Goal: Information Seeking & Learning: Understand process/instructions

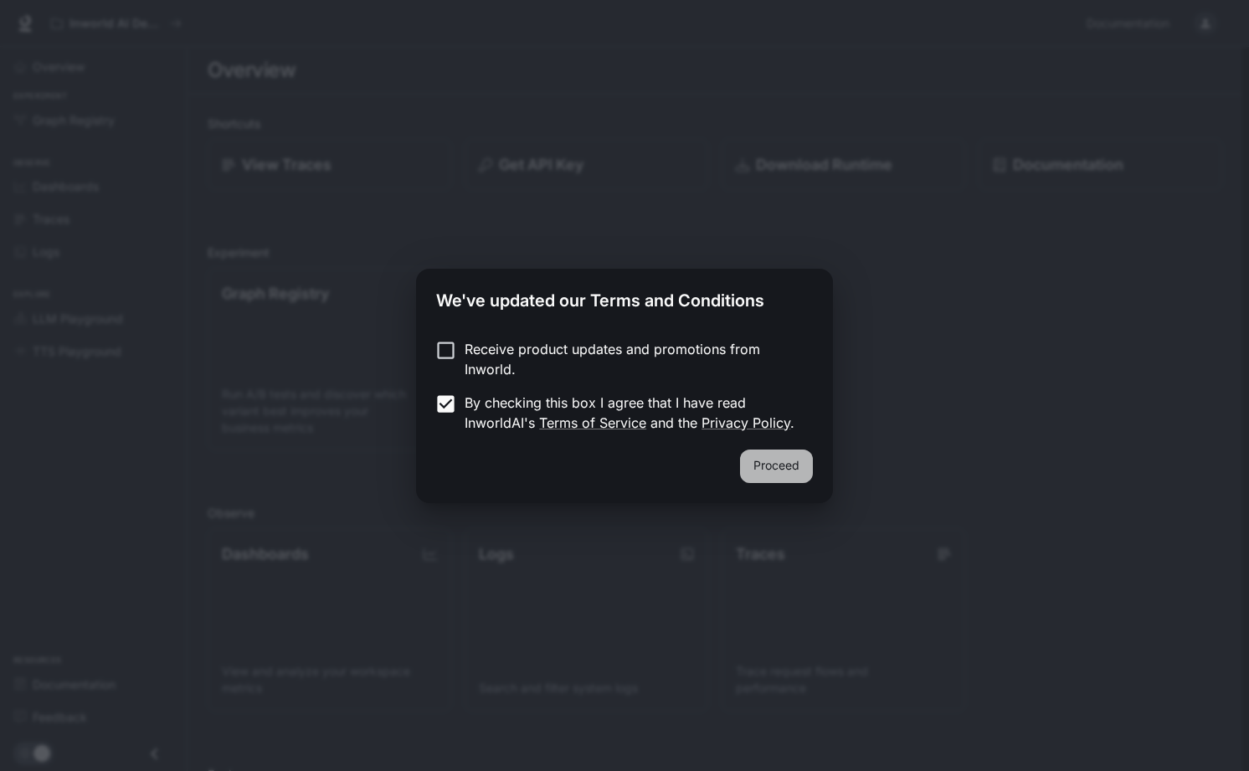
click at [801, 472] on button "Proceed" at bounding box center [776, 466] width 73 height 33
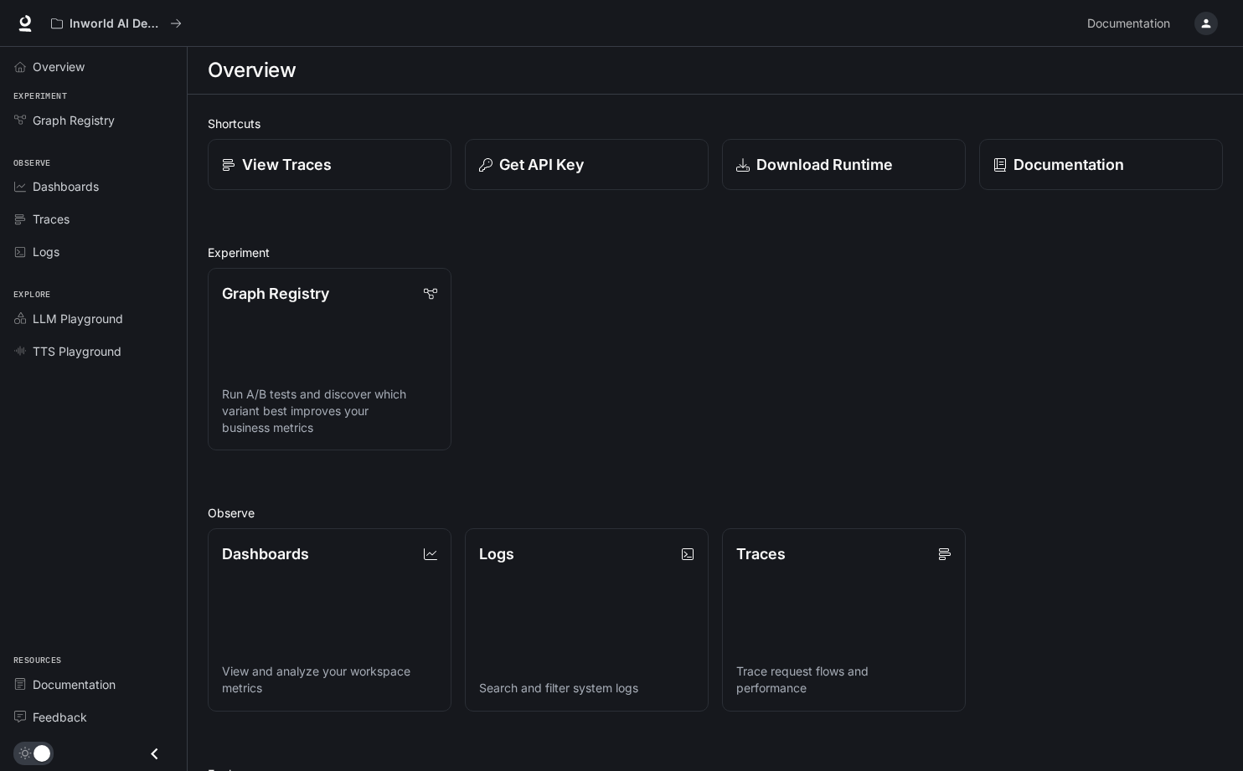
click at [1208, 38] on button "button" at bounding box center [1205, 23] width 33 height 33
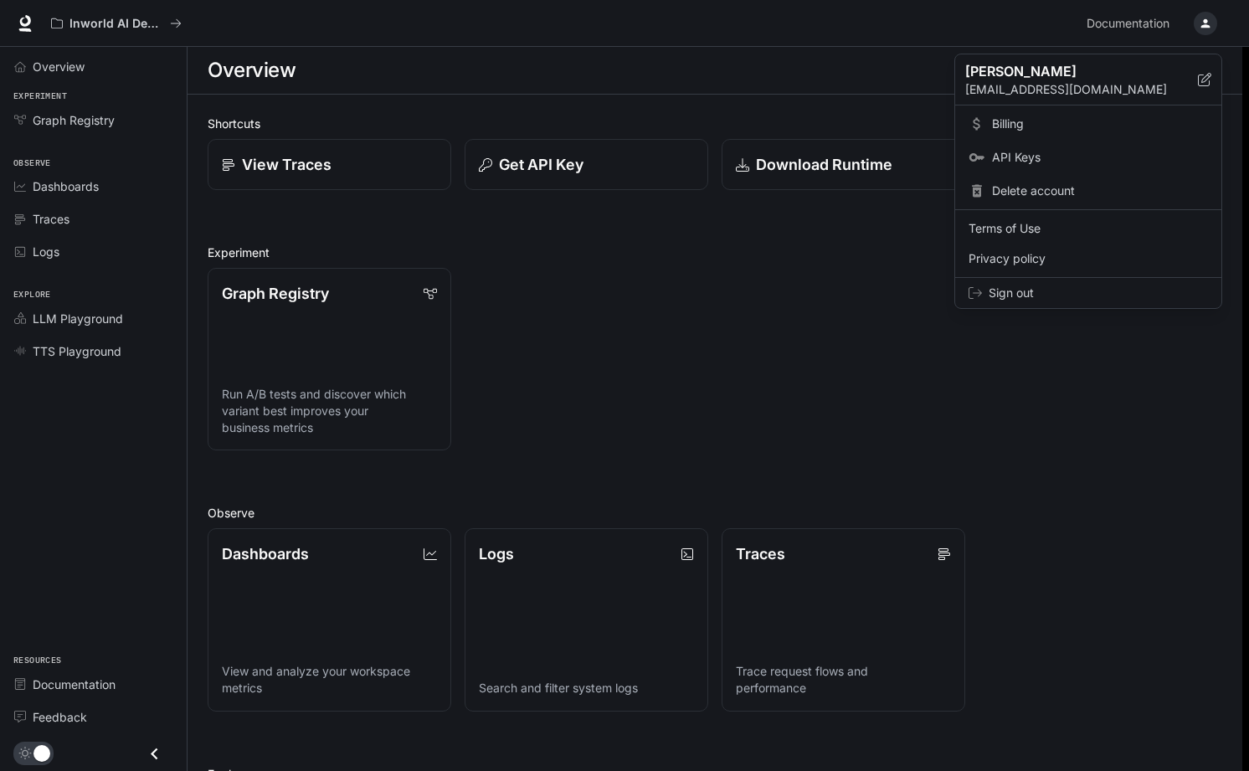
click at [26, 23] on div at bounding box center [624, 385] width 1249 height 771
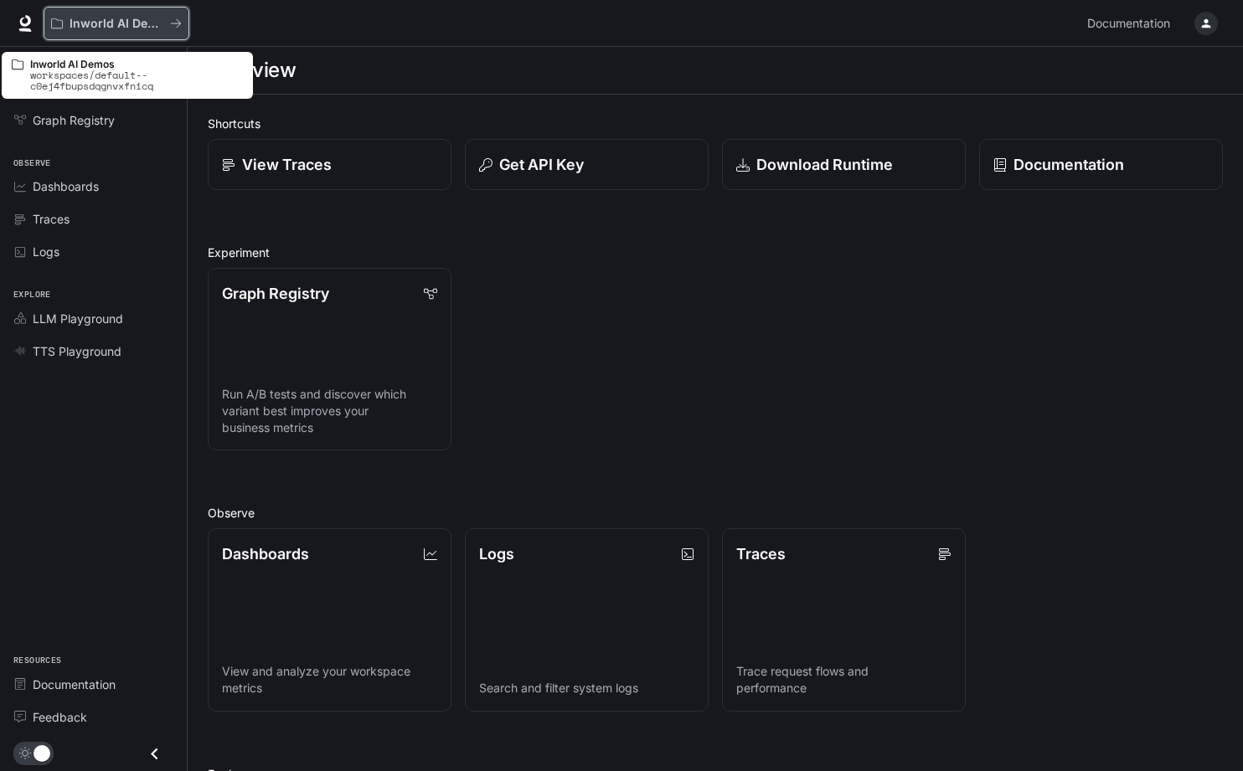
click at [183, 22] on button "Inworld AI Demos" at bounding box center [117, 23] width 146 height 33
click at [127, 13] on button "Inworld AI Demos" at bounding box center [117, 23] width 146 height 33
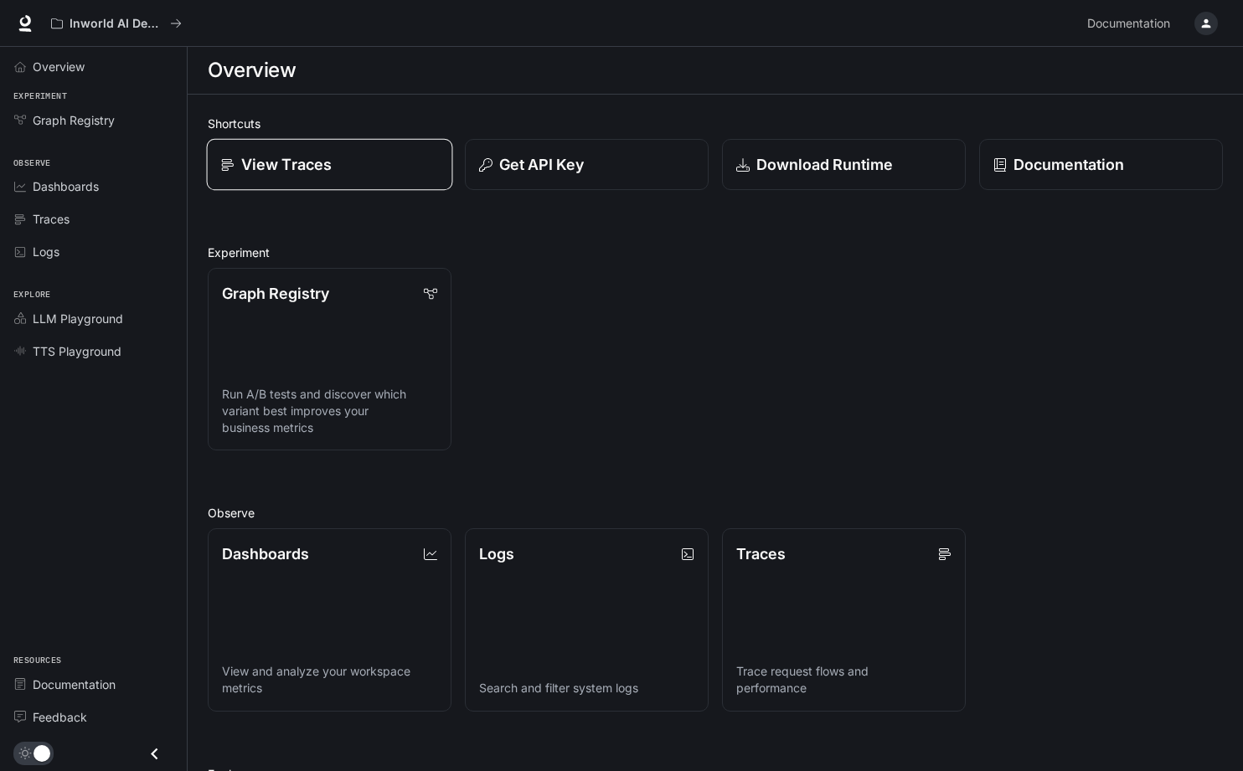
click at [376, 176] on div "View Traces" at bounding box center [330, 164] width 218 height 23
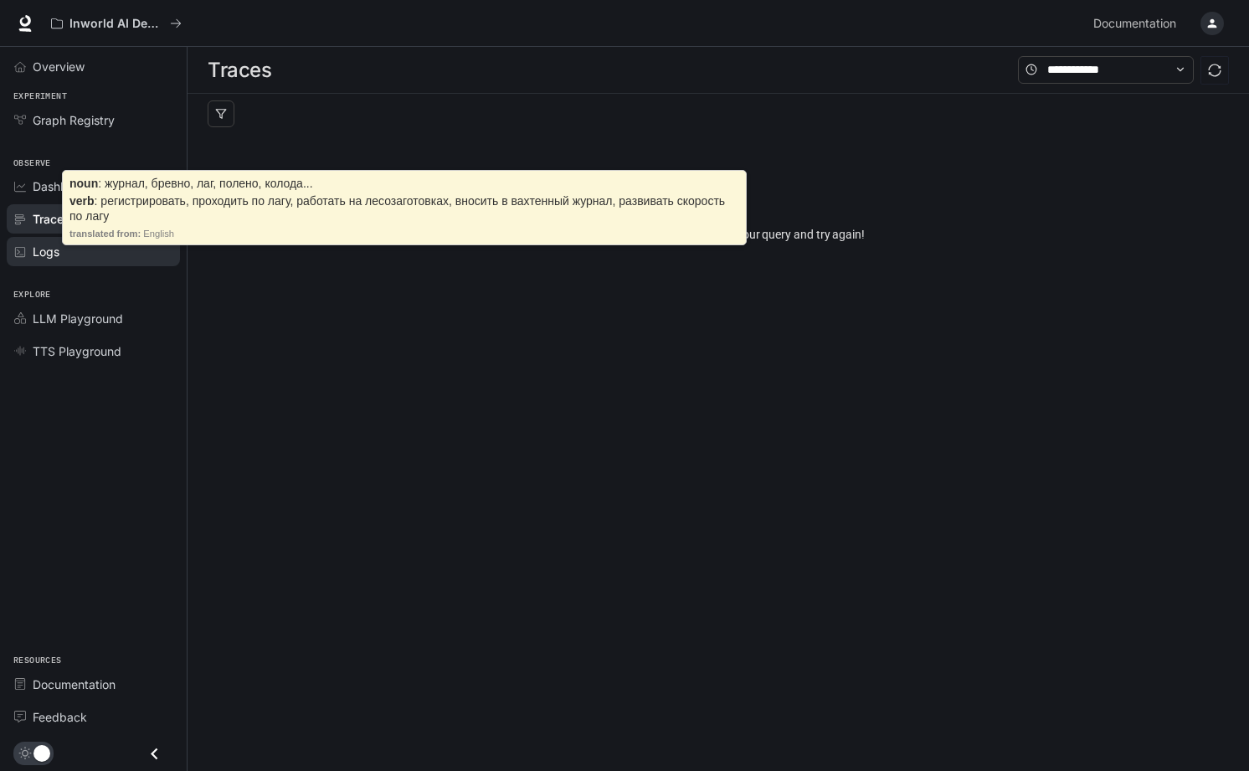
click at [54, 254] on span "Logs" at bounding box center [46, 252] width 27 height 18
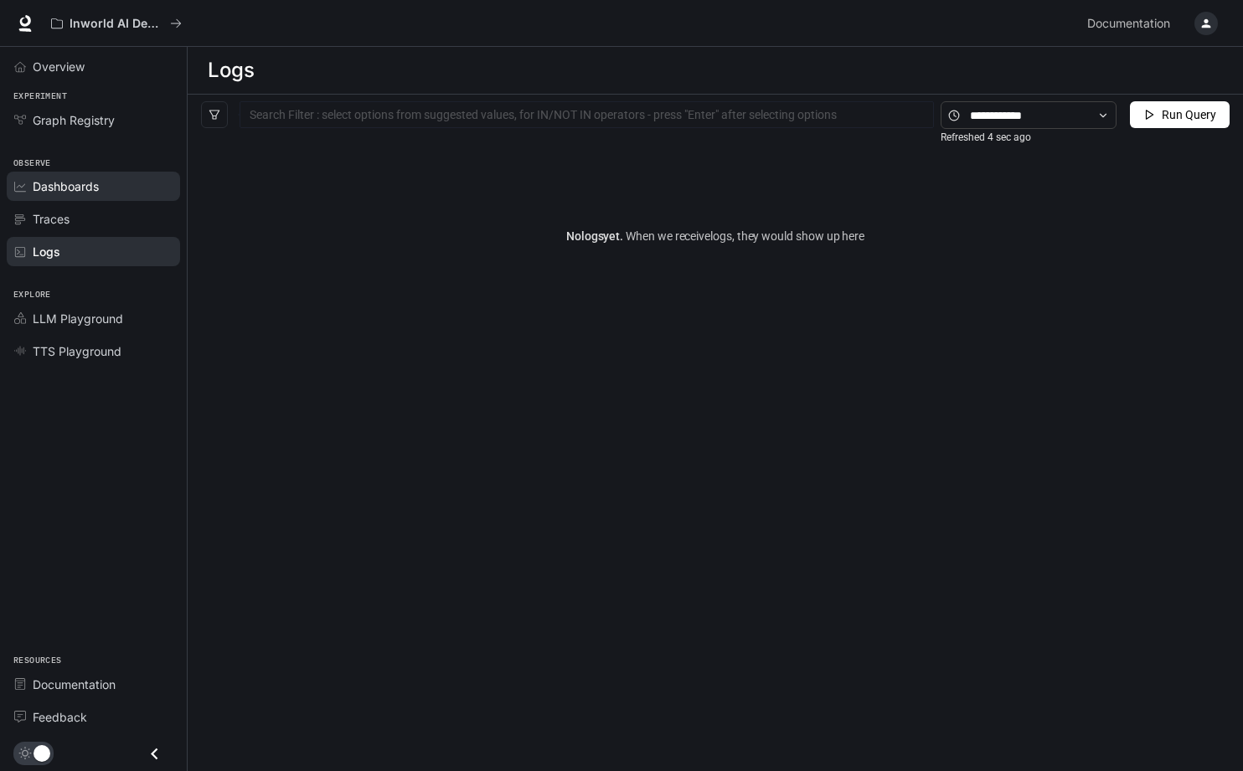
click at [91, 183] on span "Dashboards" at bounding box center [66, 187] width 66 height 18
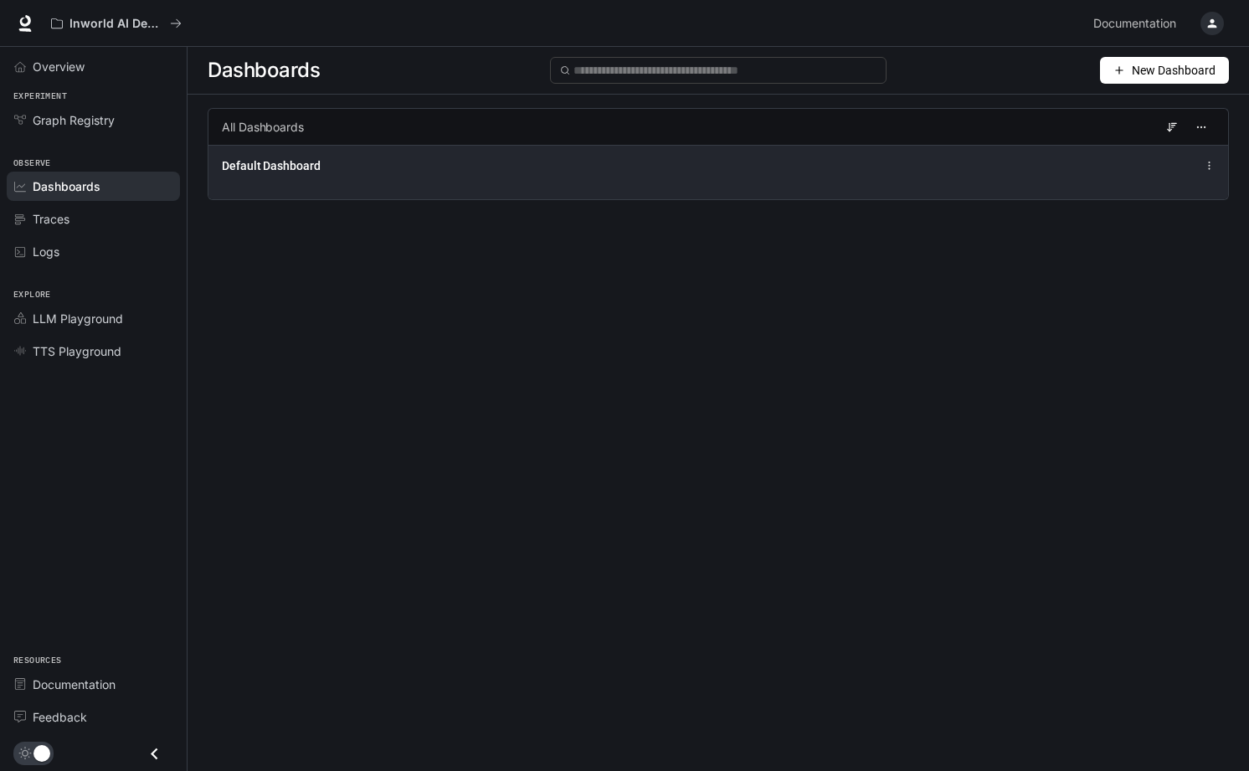
click at [254, 164] on span "Default Dashboard" at bounding box center [271, 165] width 99 height 17
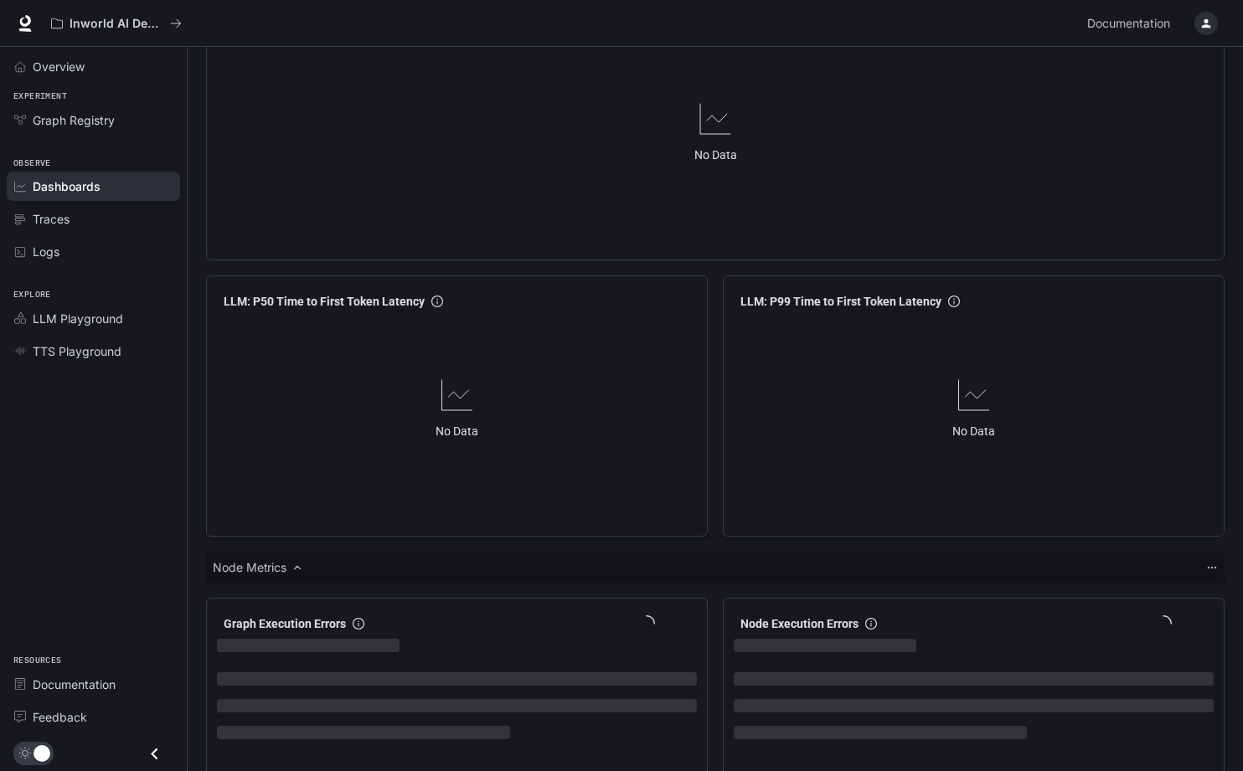
scroll to position [1896, 0]
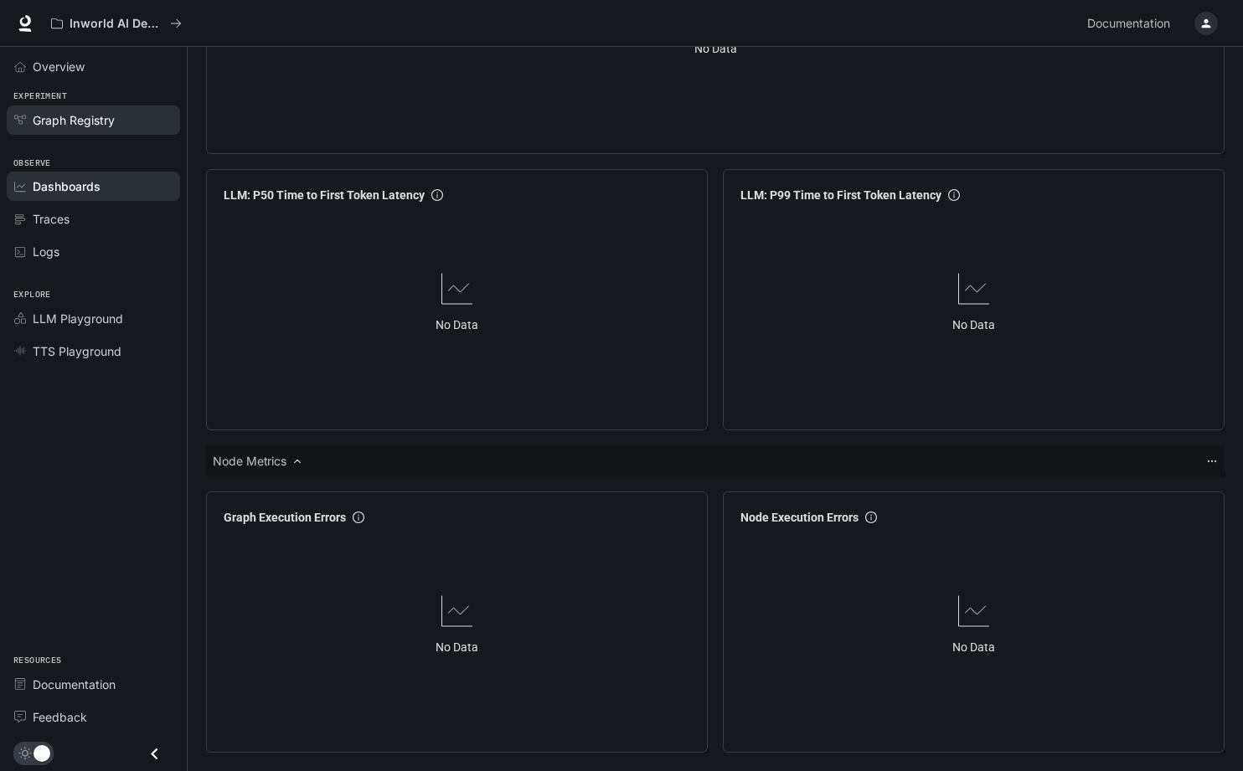
click at [75, 114] on span "Graph Registry" at bounding box center [74, 120] width 82 height 18
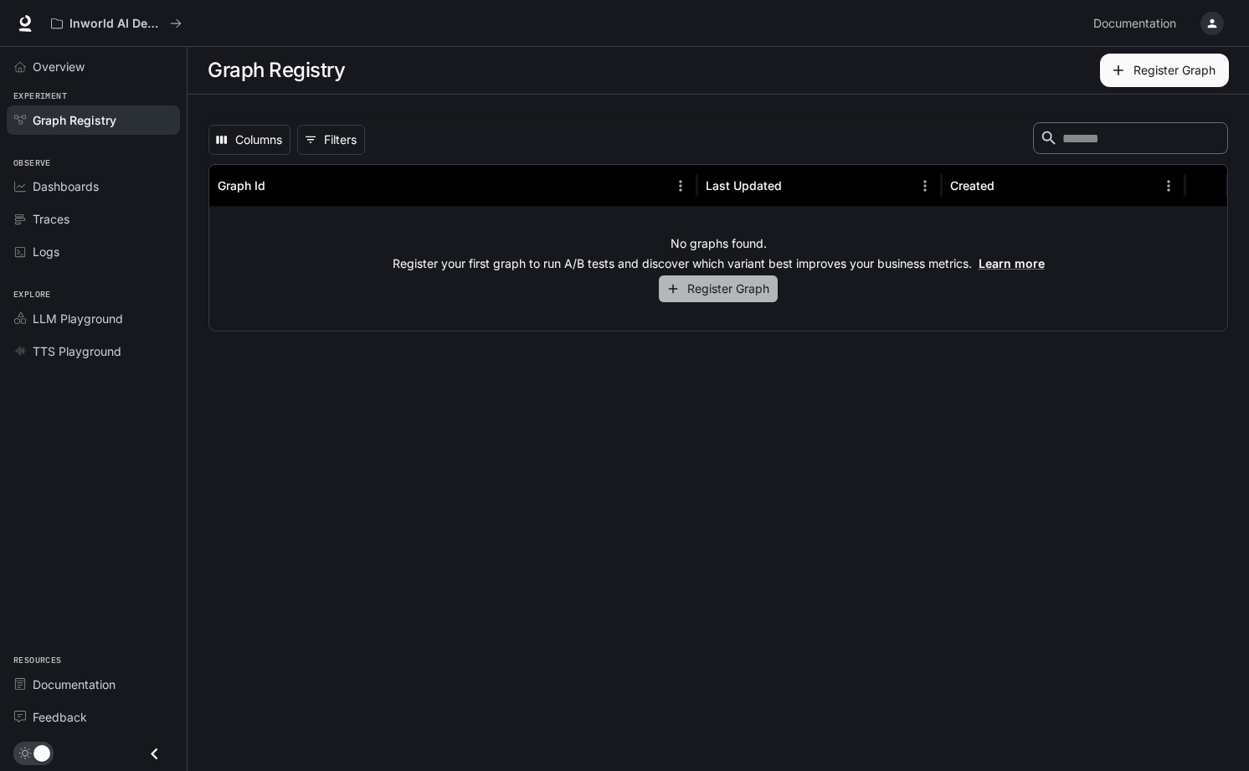
click at [695, 294] on button "Register Graph" at bounding box center [718, 290] width 119 height 28
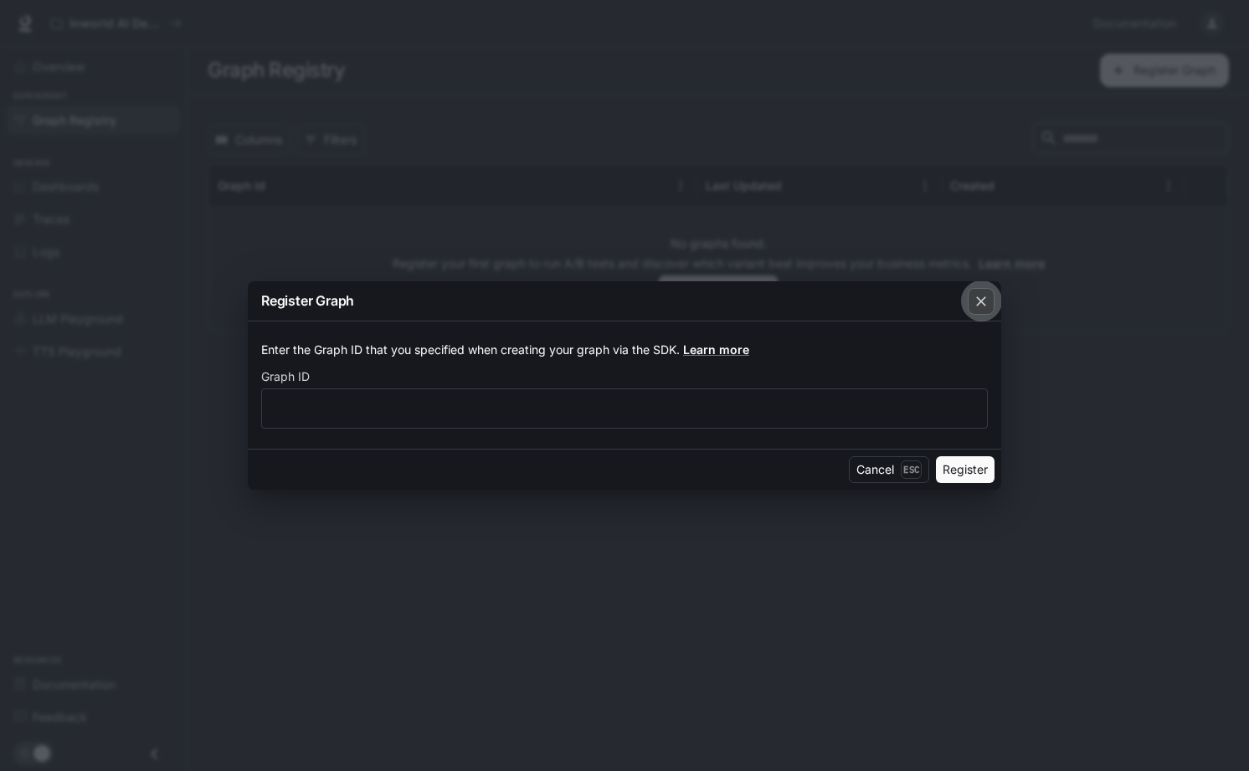
click at [983, 293] on icon "button" at bounding box center [981, 301] width 17 height 17
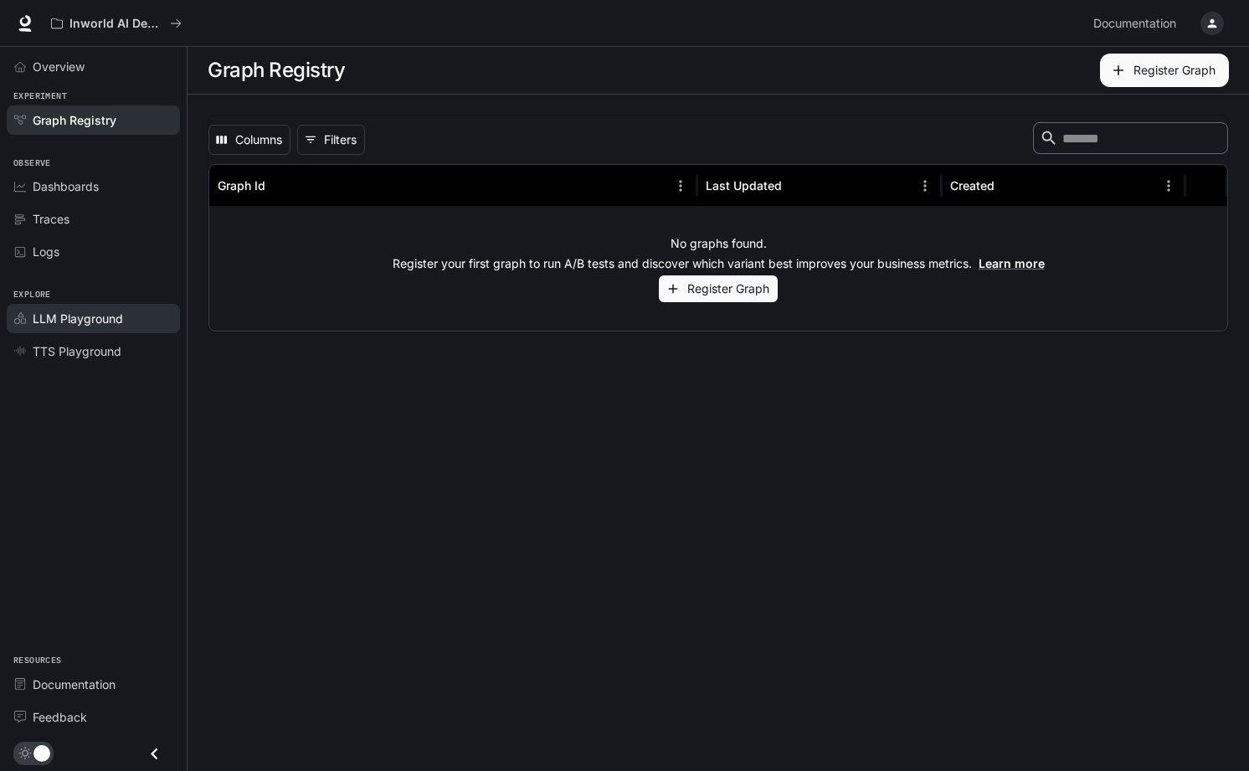
click at [85, 322] on span "LLM Playground" at bounding box center [78, 319] width 90 height 18
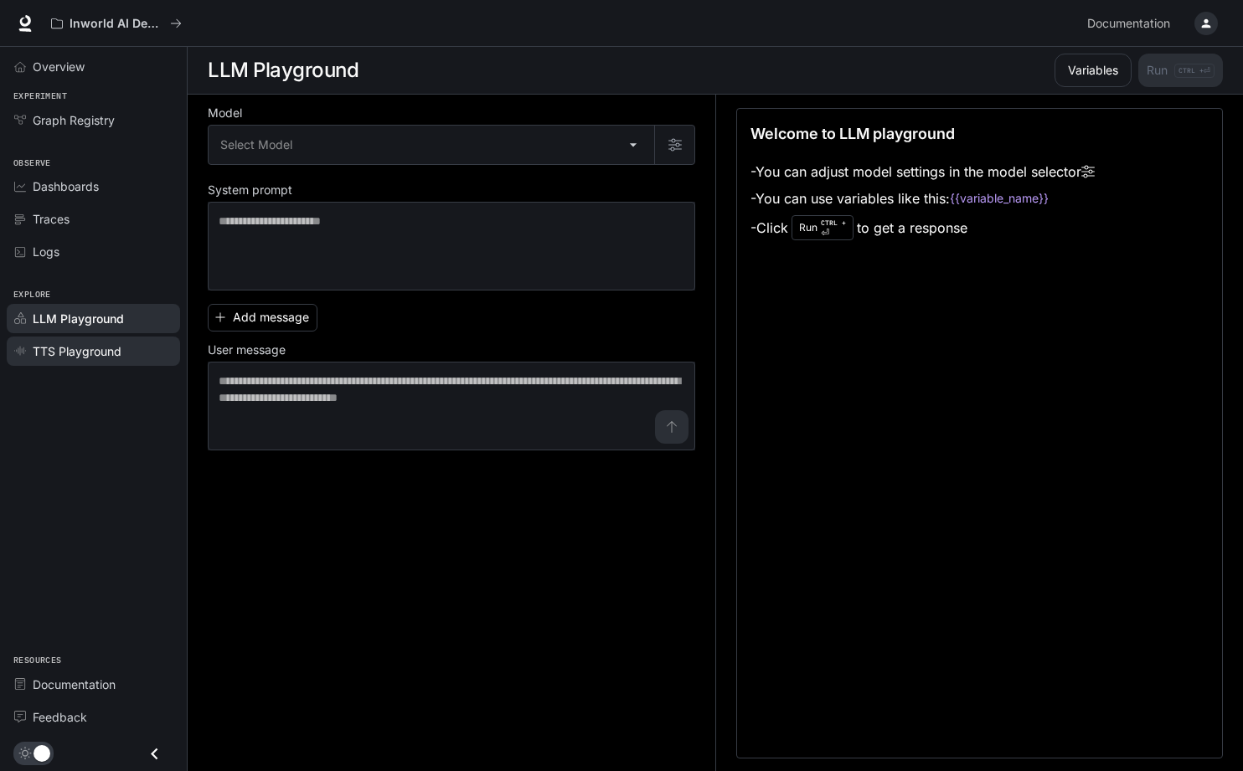
click at [75, 348] on span "TTS Playground" at bounding box center [77, 352] width 89 height 18
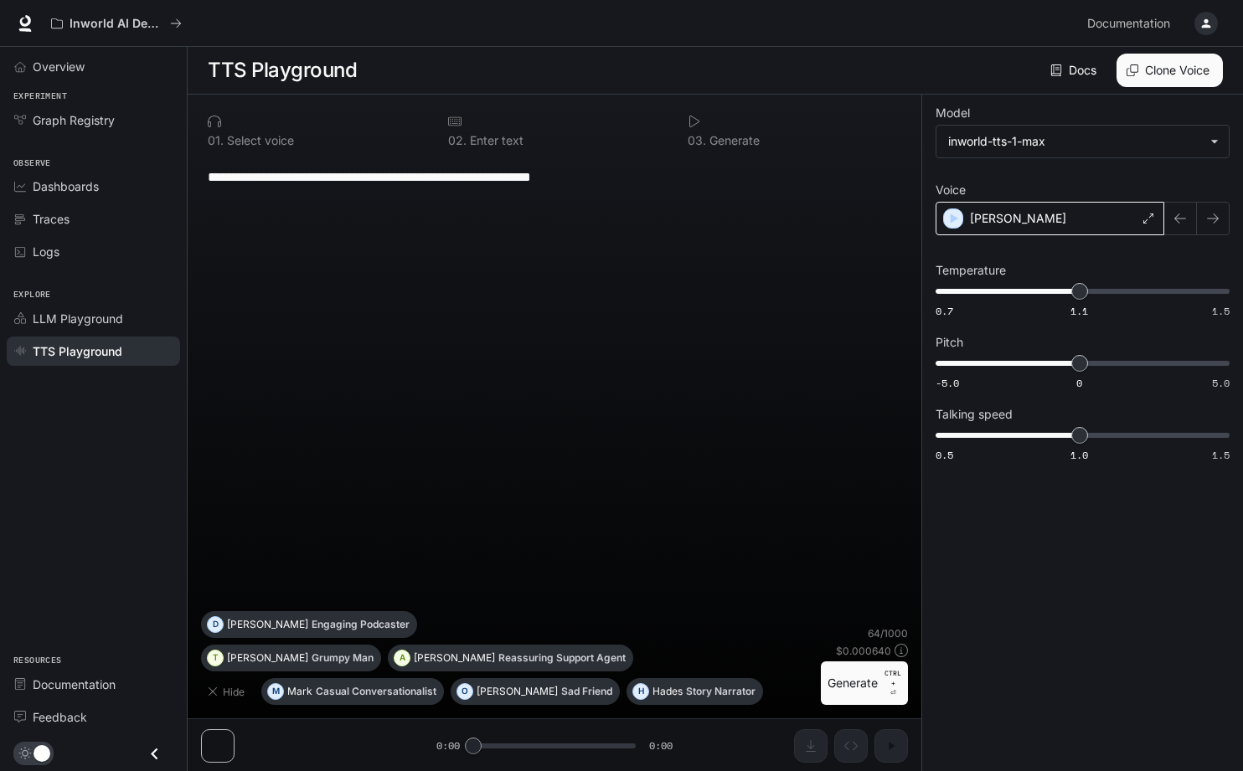
click at [1078, 206] on div "[PERSON_NAME]" at bounding box center [1049, 218] width 229 height 33
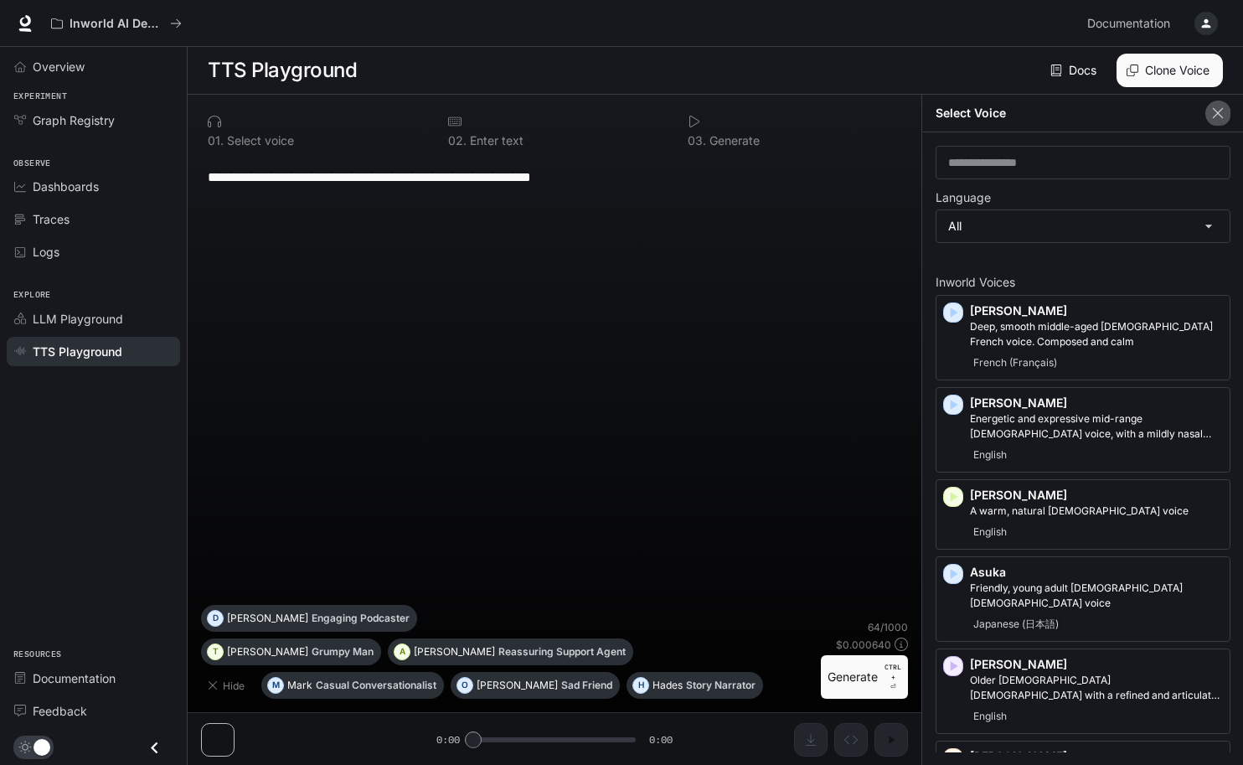
click at [1217, 116] on icon "button" at bounding box center [1217, 113] width 17 height 17
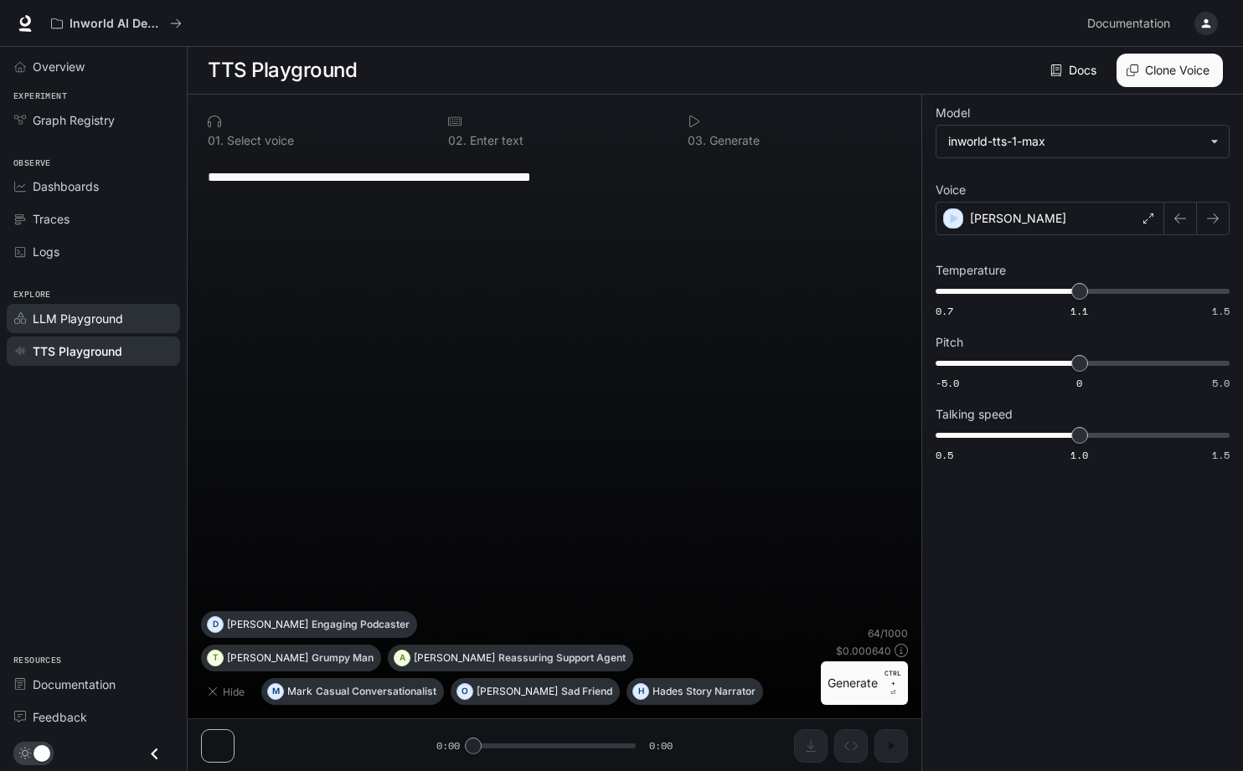
click at [68, 327] on span "LLM Playground" at bounding box center [78, 319] width 90 height 18
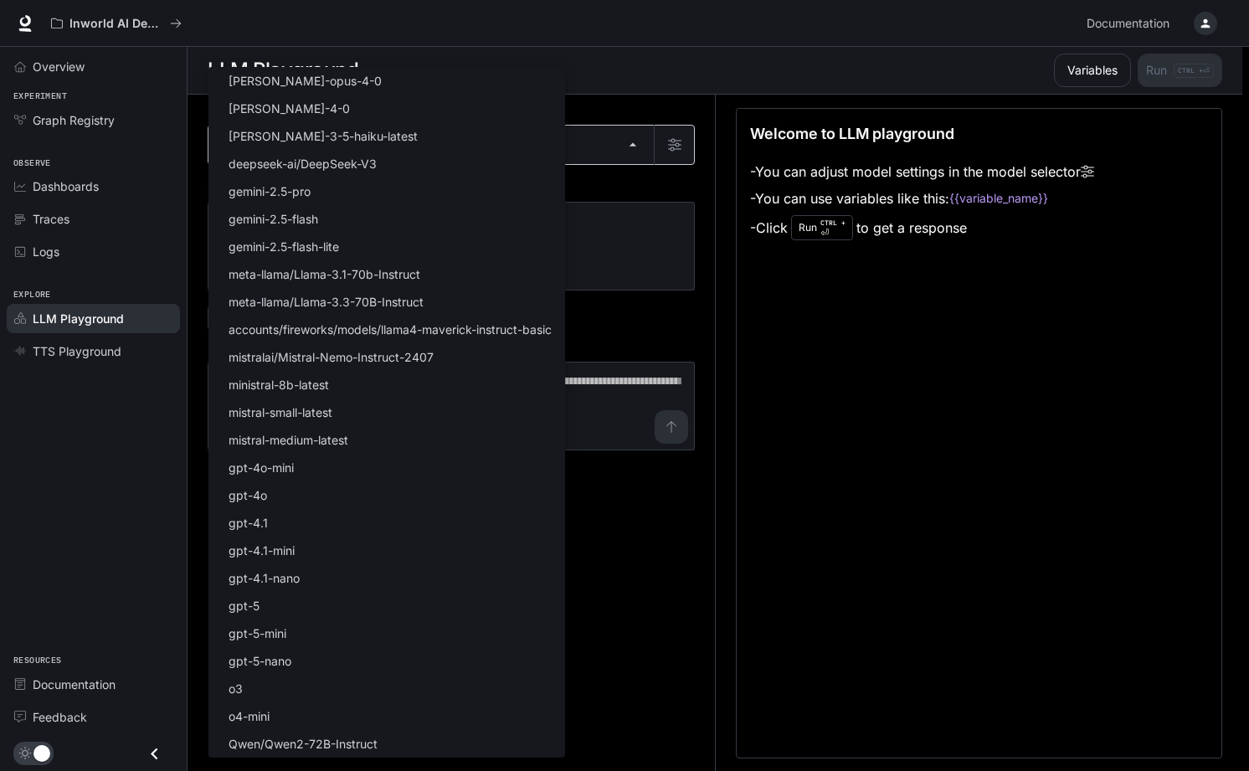
click at [640, 148] on body "Skip to main content Inworld AI Demos Documentation Documentation Portal Overvi…" at bounding box center [624, 386] width 1249 height 772
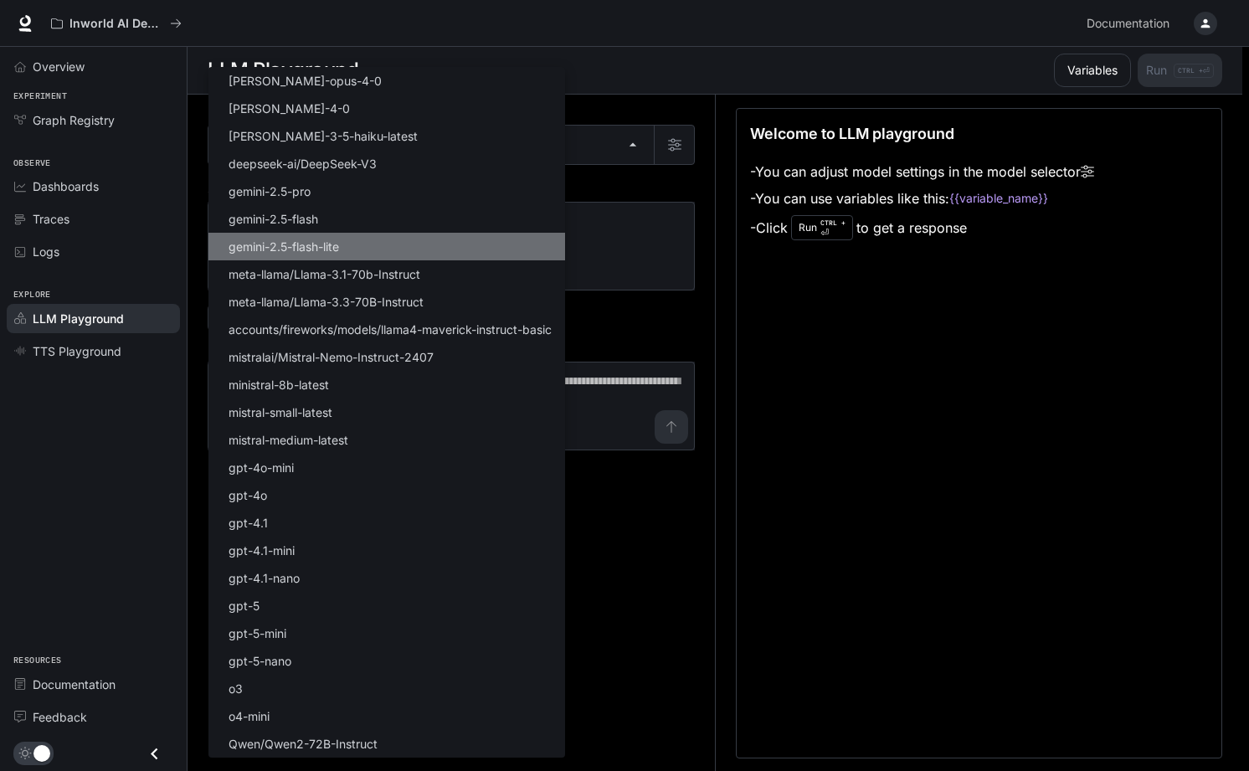
click at [417, 244] on li "gemini-2.5-flash-lite" at bounding box center [387, 247] width 357 height 28
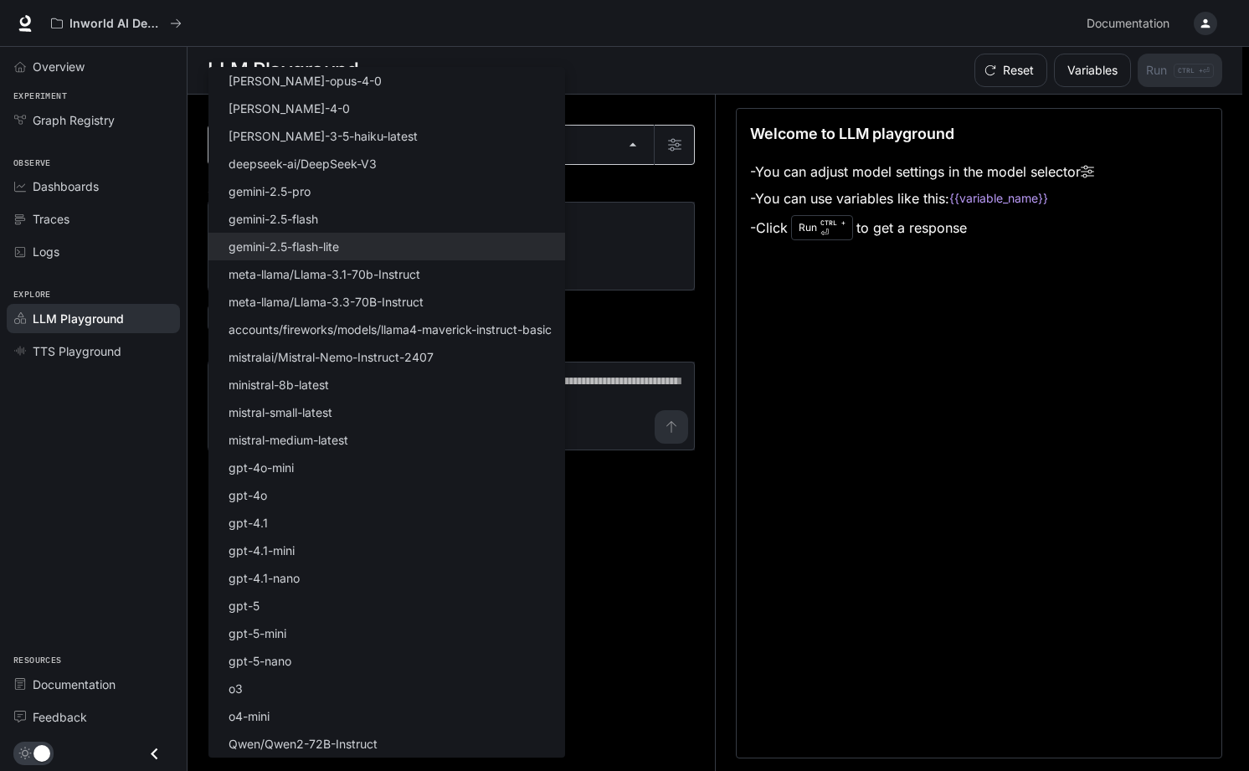
click at [352, 146] on body "**********" at bounding box center [624, 386] width 1249 height 772
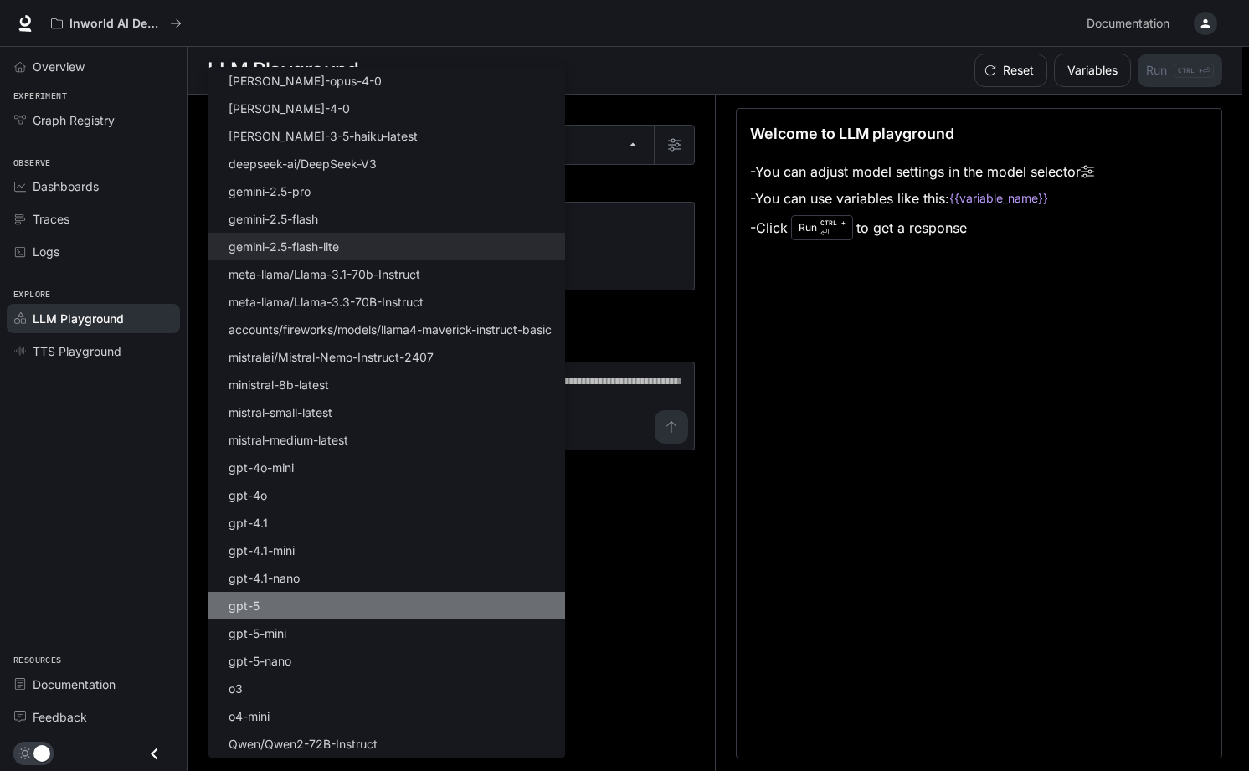
click at [268, 619] on li "gpt-5" at bounding box center [387, 606] width 357 height 28
type input "*****"
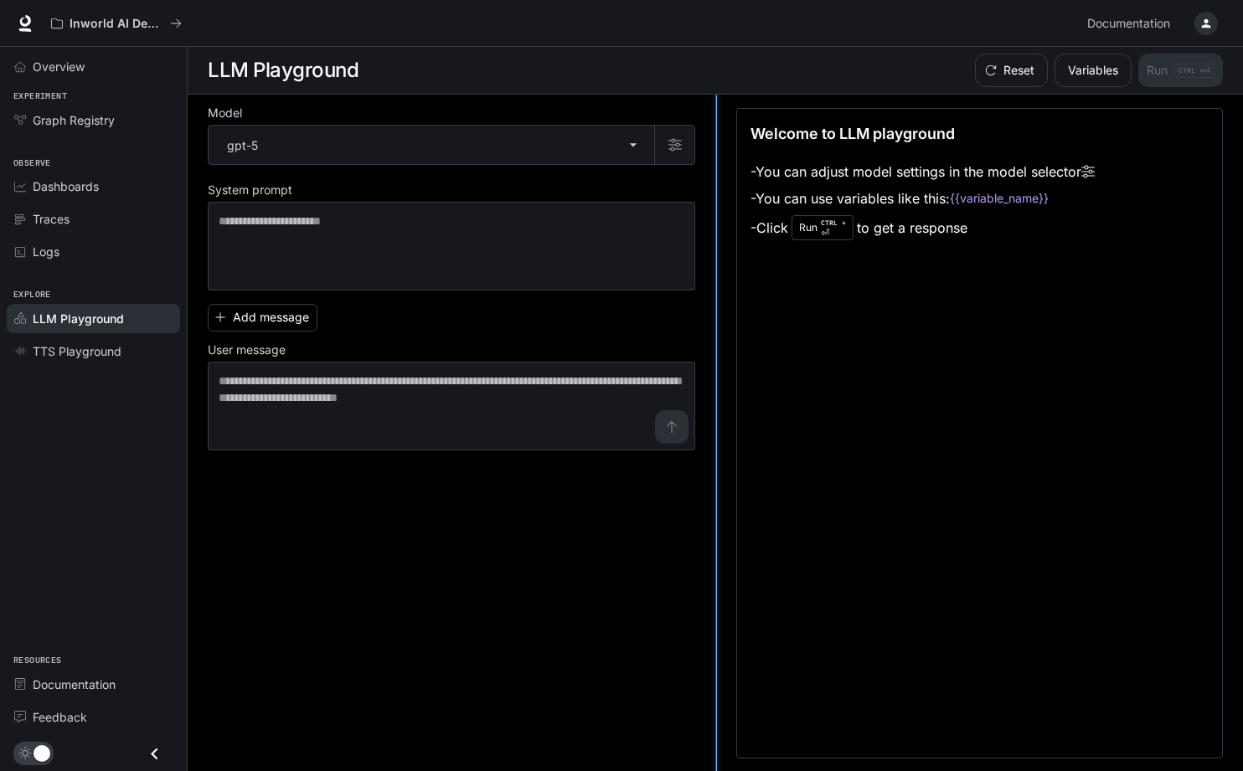
drag, startPoint x: 715, startPoint y: 235, endPoint x: 715, endPoint y: 247, distance: 11.7
click at [277, 317] on button "Add message" at bounding box center [263, 318] width 110 height 28
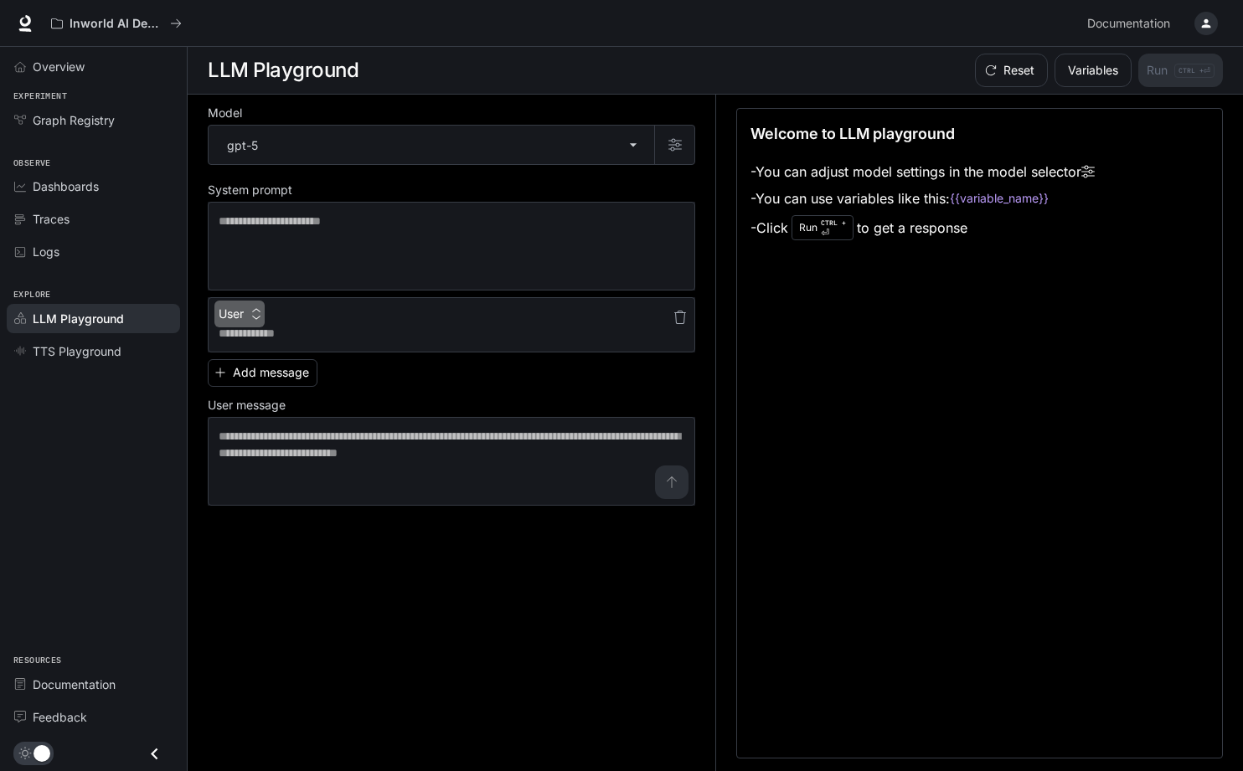
click at [241, 311] on button "User" at bounding box center [239, 314] width 50 height 27
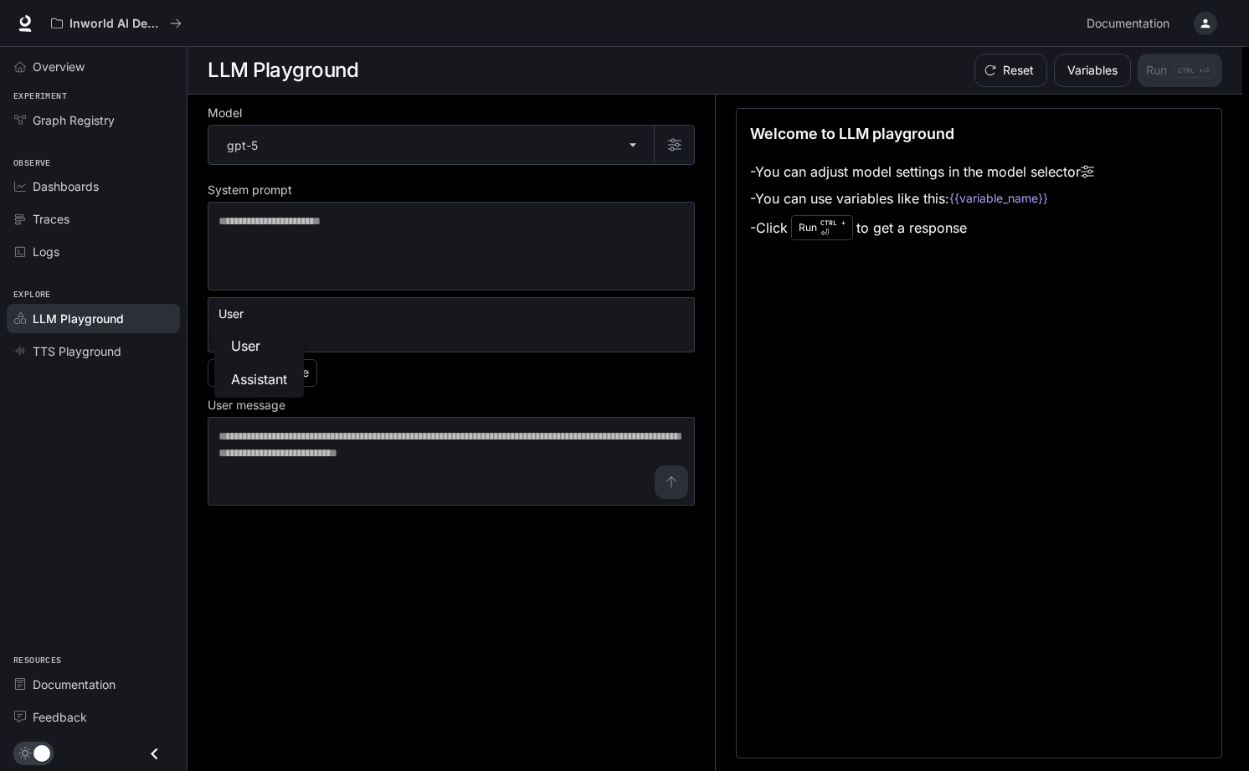
click at [453, 373] on div at bounding box center [624, 385] width 1249 height 771
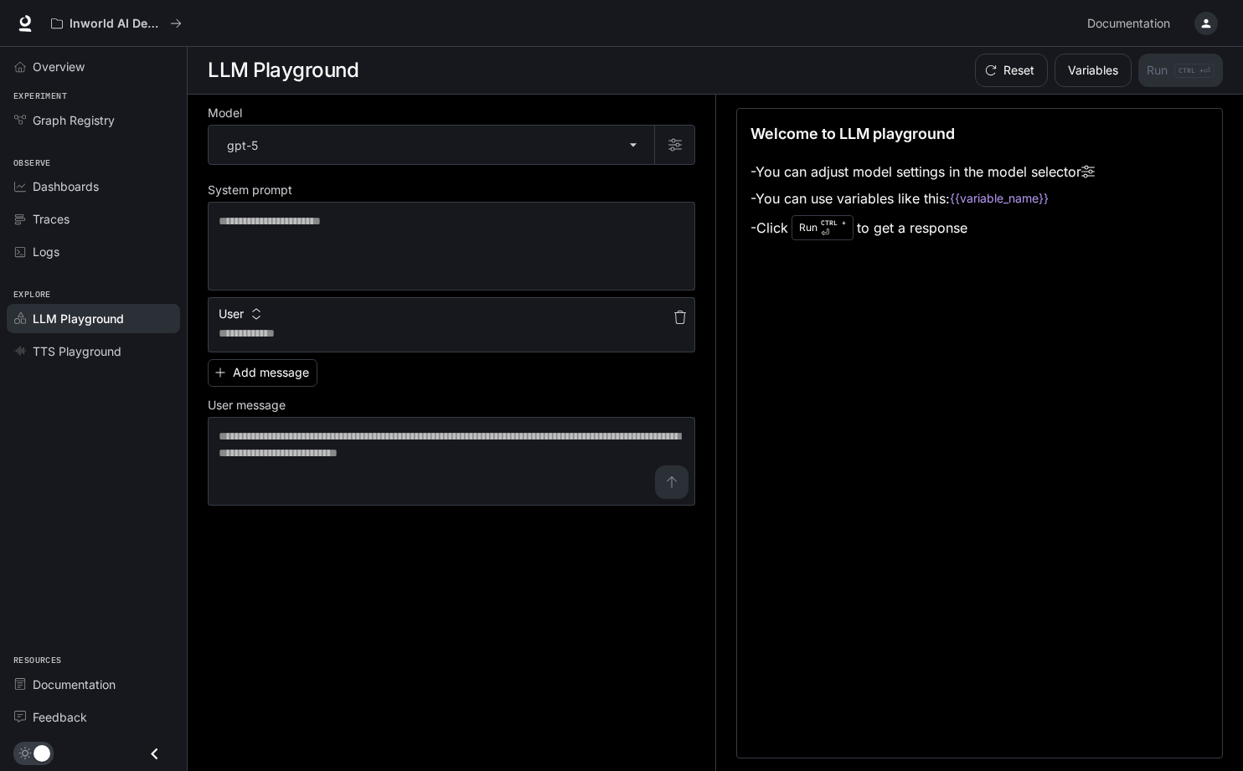
click at [680, 322] on icon "button" at bounding box center [679, 317] width 13 height 13
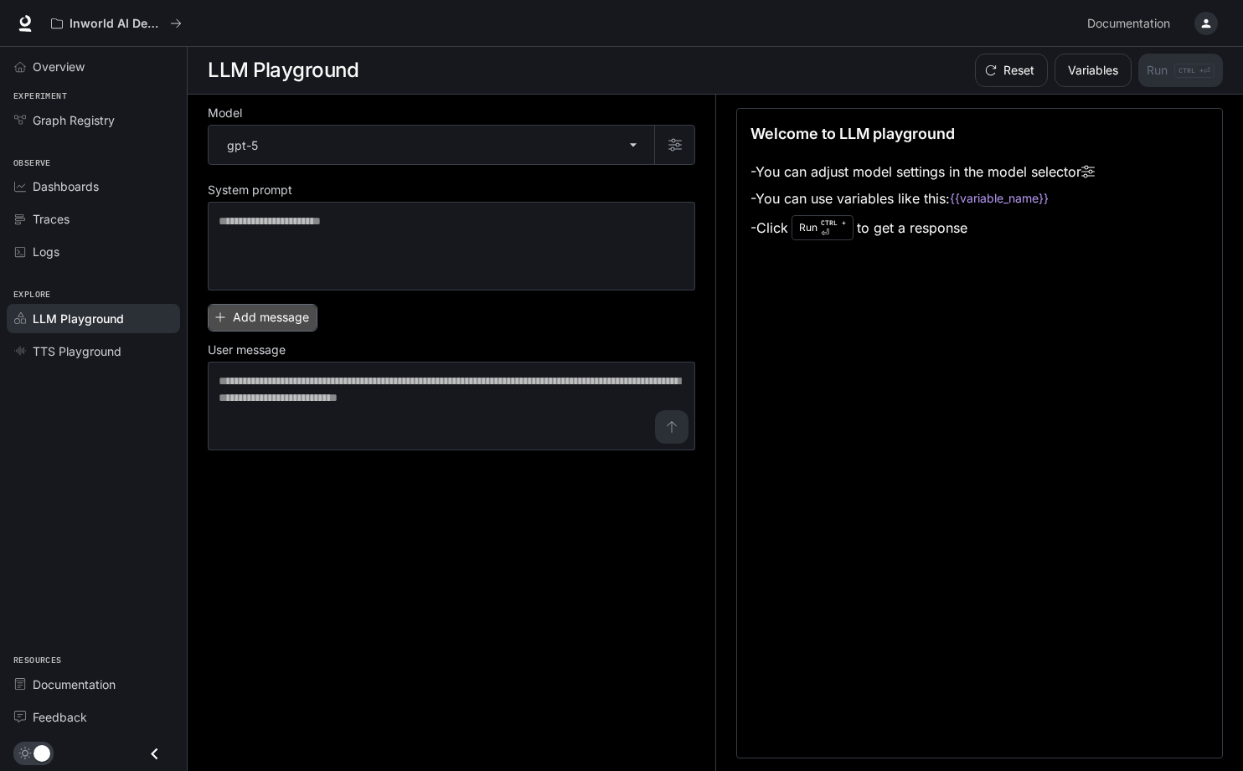
click at [249, 316] on button "Add message" at bounding box center [263, 318] width 110 height 28
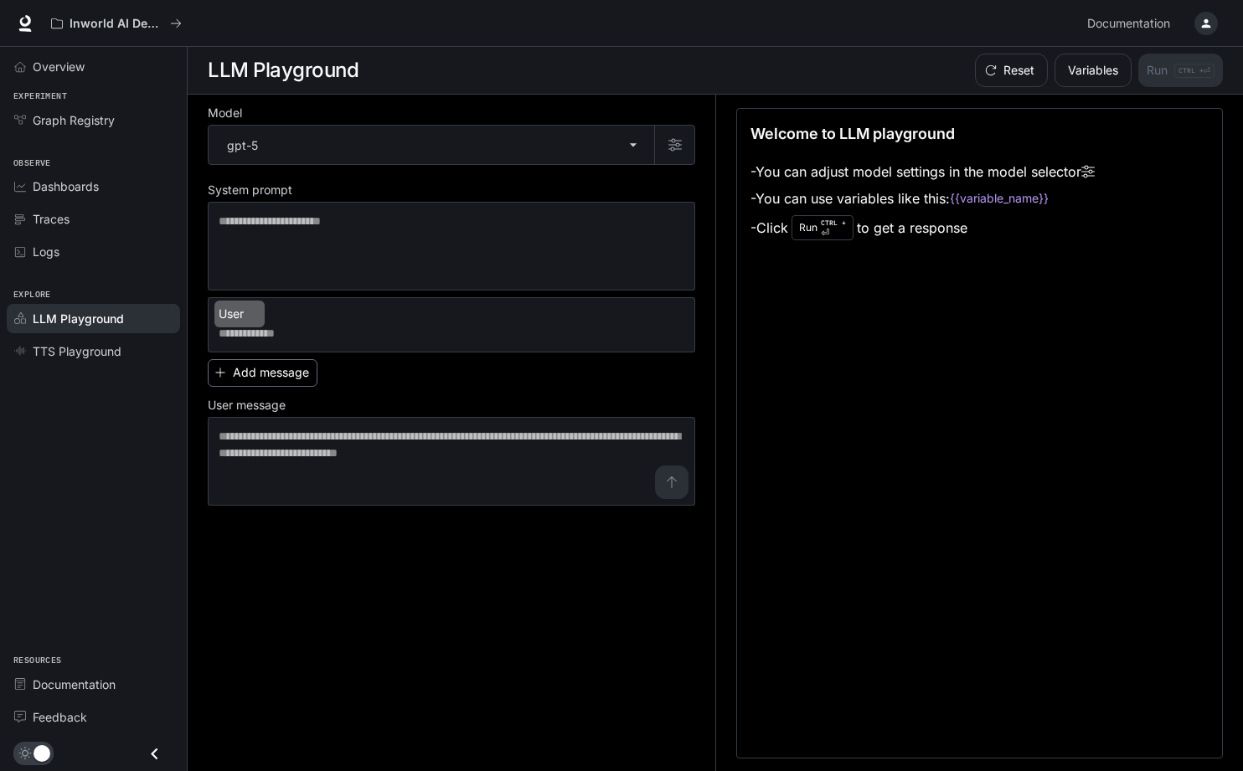
click at [249, 316] on button "User" at bounding box center [239, 314] width 50 height 27
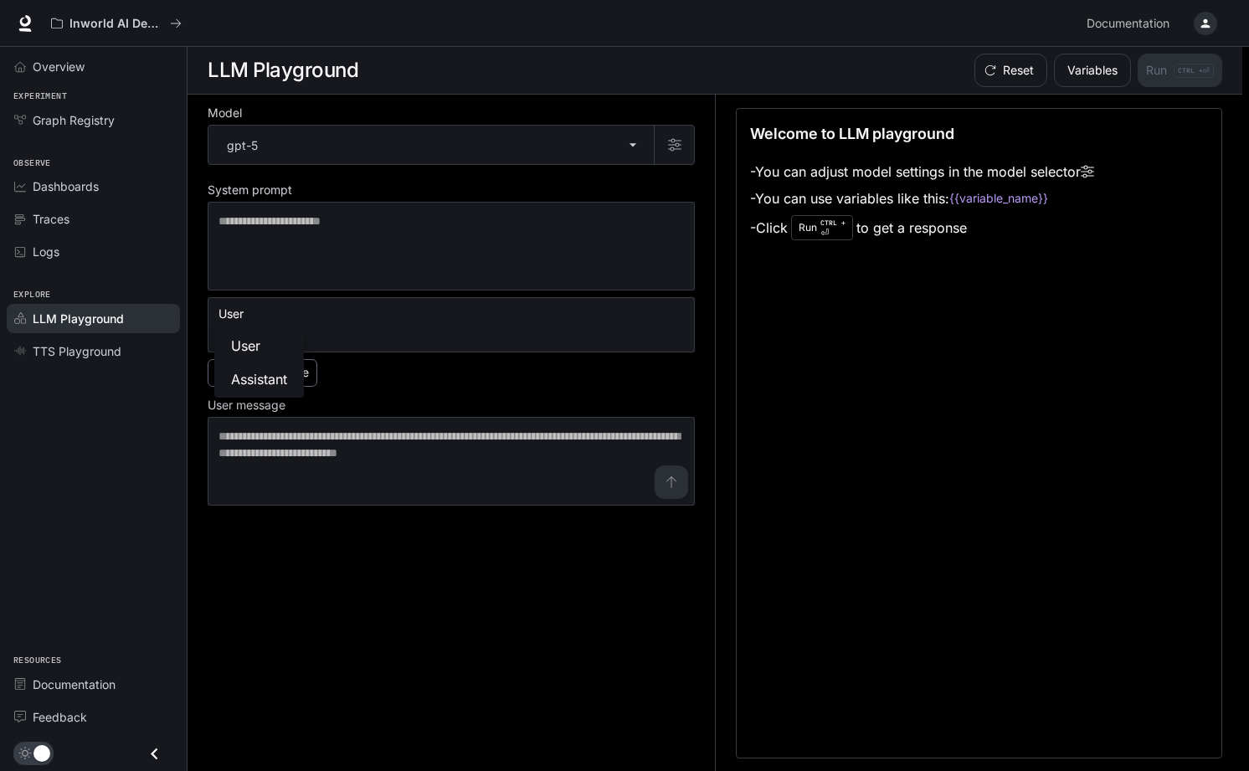
click at [249, 316] on div at bounding box center [624, 385] width 1249 height 771
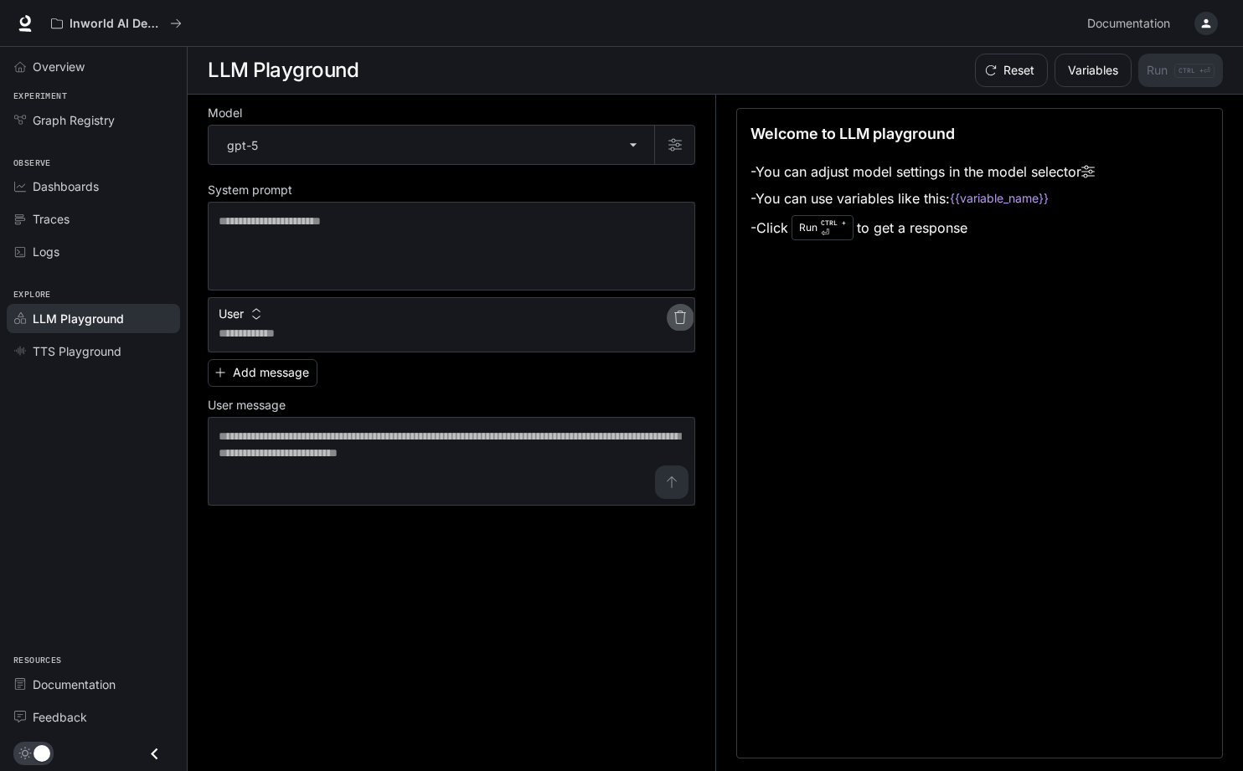
click at [680, 308] on button "button" at bounding box center [680, 317] width 27 height 27
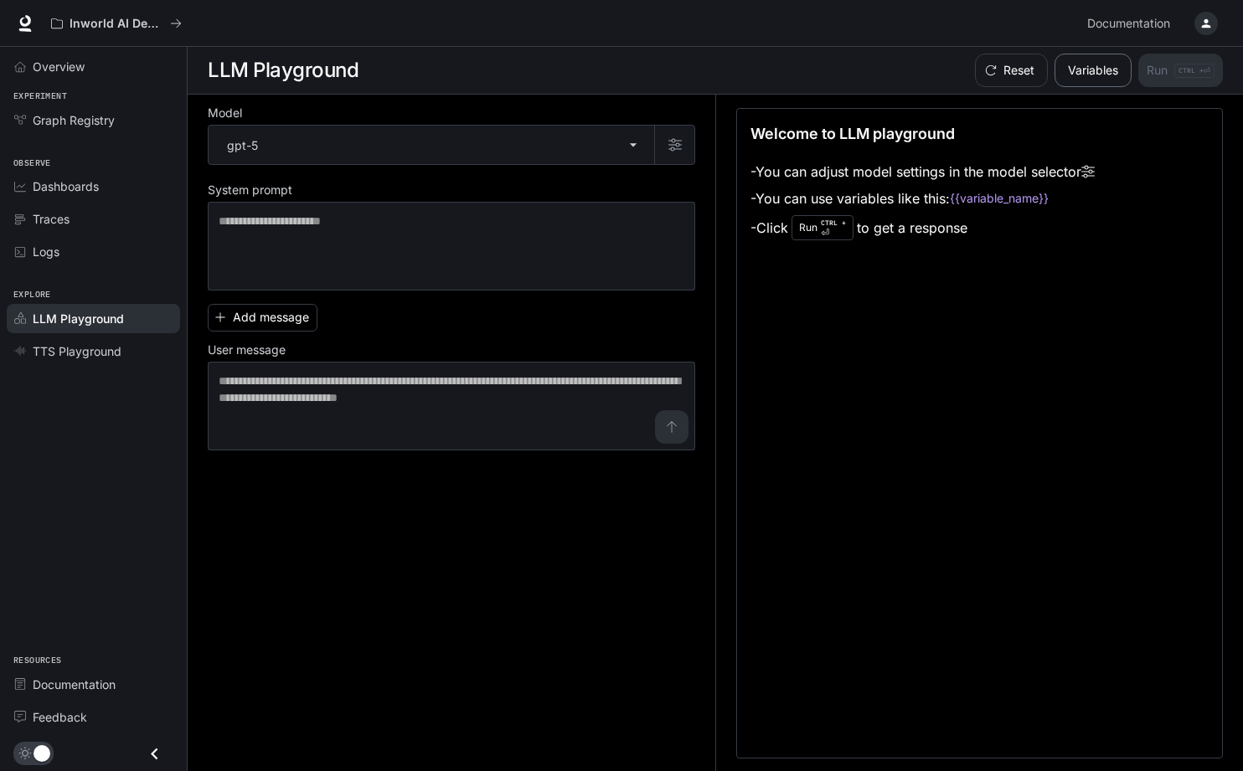
click at [1097, 79] on button "Variables" at bounding box center [1092, 70] width 77 height 33
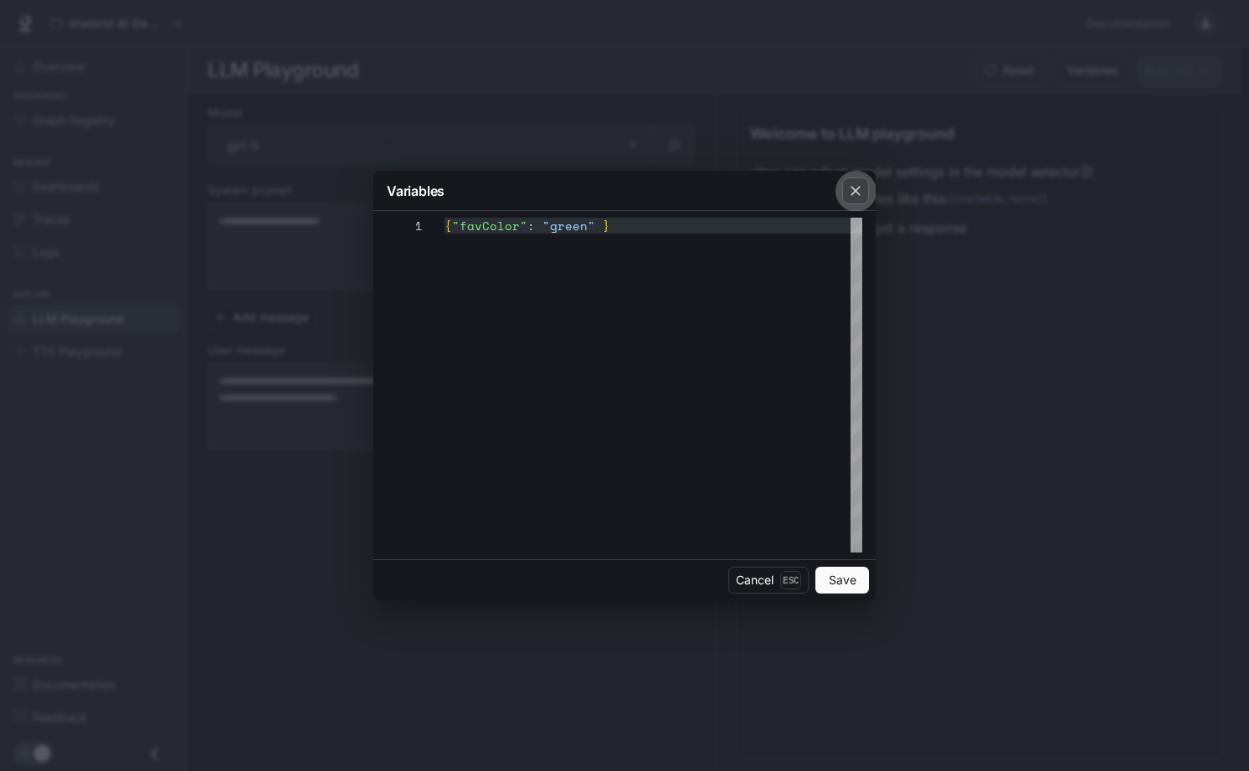
click at [863, 195] on icon "button" at bounding box center [855, 191] width 17 height 17
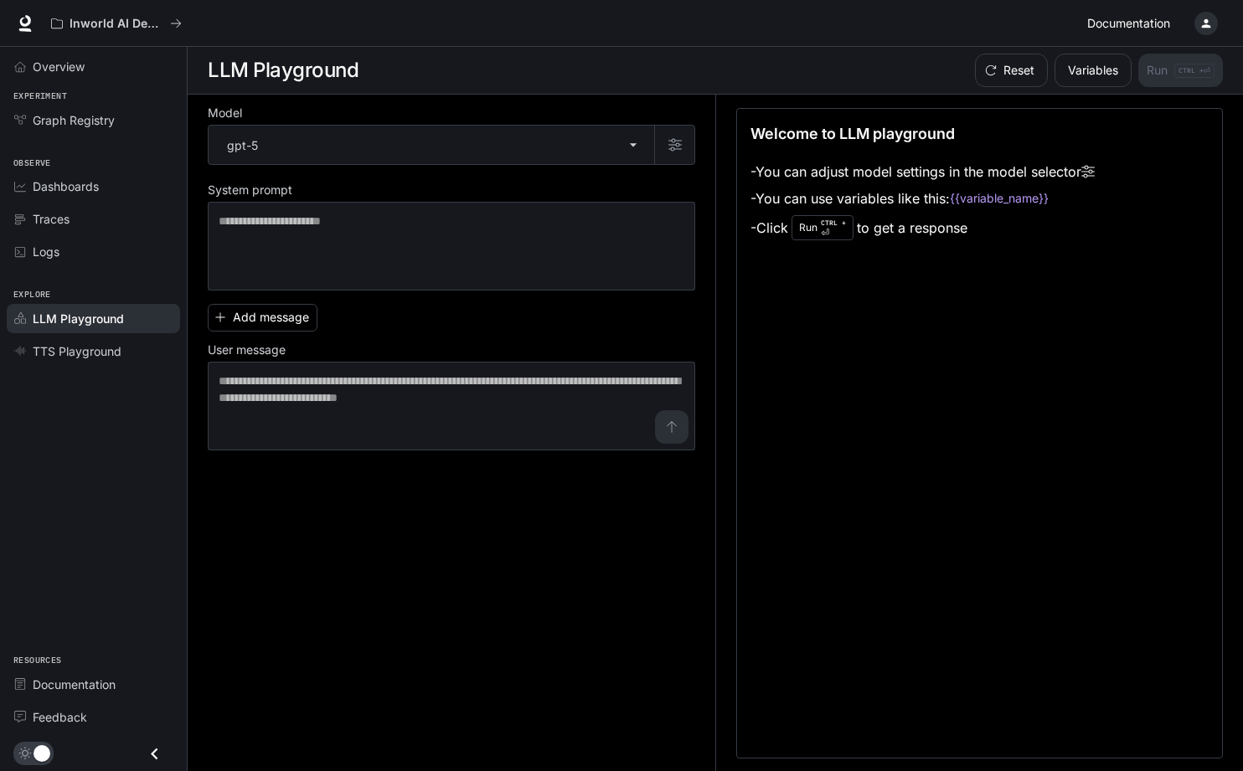
click at [1116, 19] on span "Documentation" at bounding box center [1128, 23] width 83 height 21
